Goal: Navigation & Orientation: Go to known website

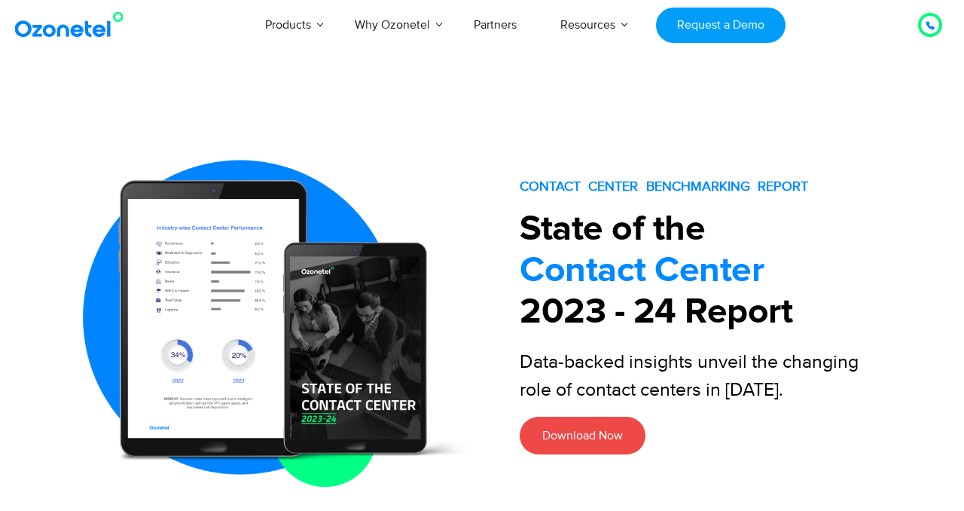
click at [92, 32] on img at bounding box center [72, 24] width 122 height 27
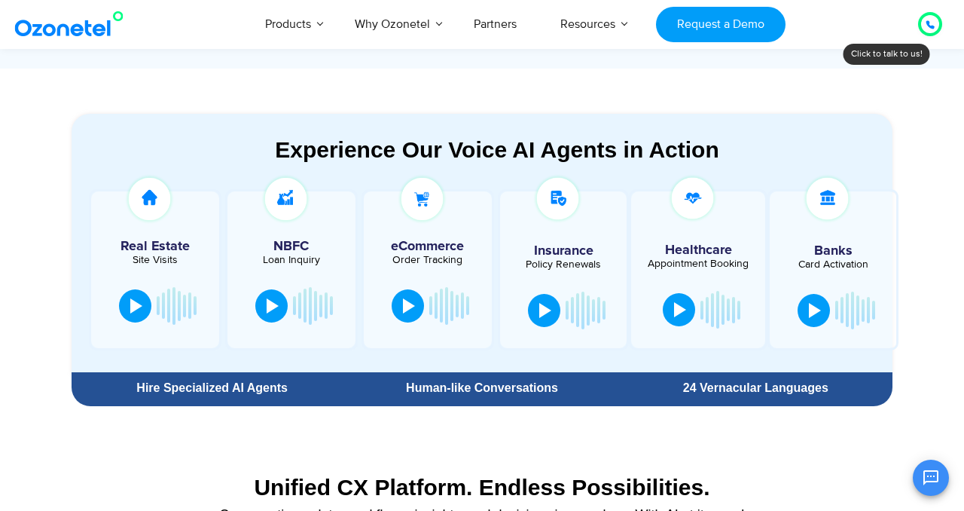
scroll to position [891, 0]
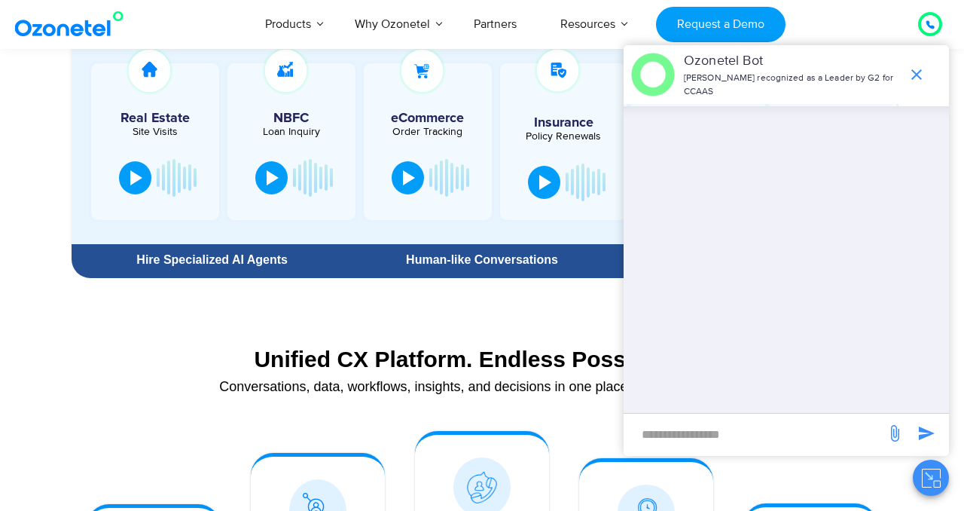
click at [94, 325] on section "Unified CX Platform. Endless Possibilities. Conversations, data, workflows, ins…" at bounding box center [482, 365] width 821 height 100
click at [915, 84] on icon "end chat or minimize" at bounding box center [916, 75] width 18 height 18
